Goal: Communication & Community: Participate in discussion

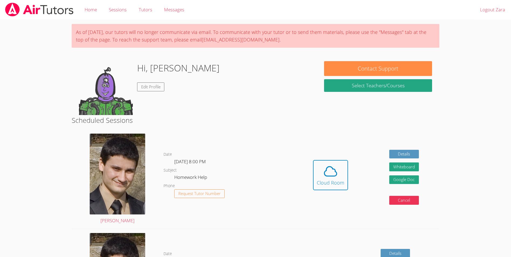
click at [342, 190] on link "Cloud Room" at bounding box center [330, 177] width 35 height 34
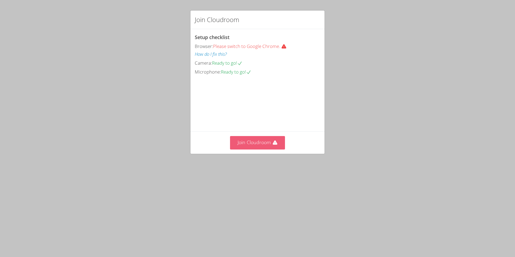
click at [245, 149] on button "Join Cloudroom" at bounding box center [257, 142] width 55 height 13
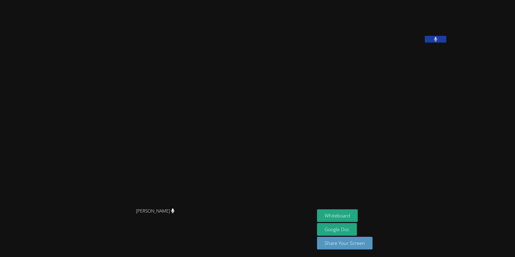
click at [179, 114] on video at bounding box center [157, 117] width 81 height 175
click at [368, 242] on button "Share Your Screen" at bounding box center [344, 243] width 55 height 13
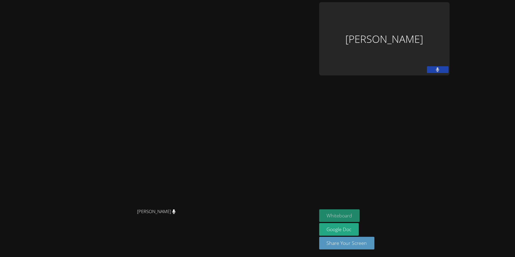
click at [360, 212] on button "Whiteboard" at bounding box center [339, 215] width 41 height 13
